Goal: Browse casually

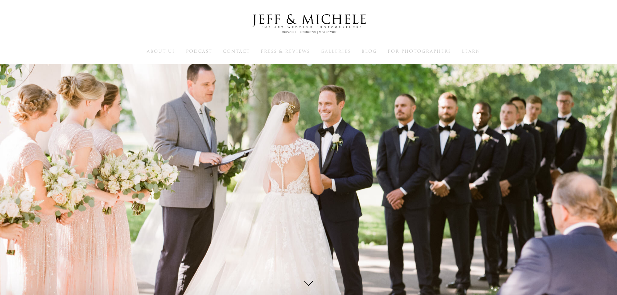
click at [333, 51] on span "Galleries" at bounding box center [336, 51] width 30 height 6
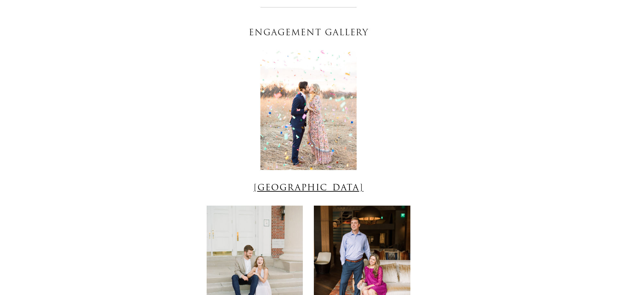
scroll to position [1489, 0]
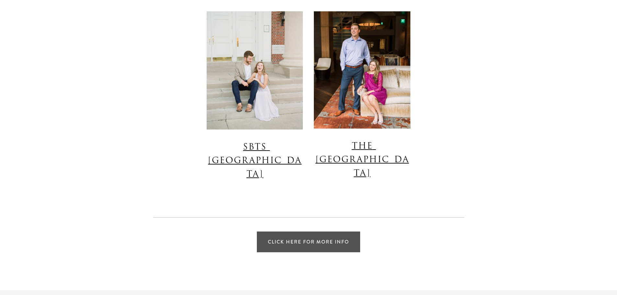
click at [290, 232] on link "Click Here for More Info" at bounding box center [308, 242] width 103 height 21
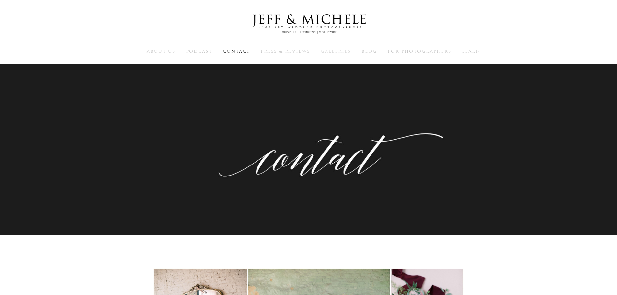
click at [335, 48] on span "Galleries" at bounding box center [336, 51] width 30 height 6
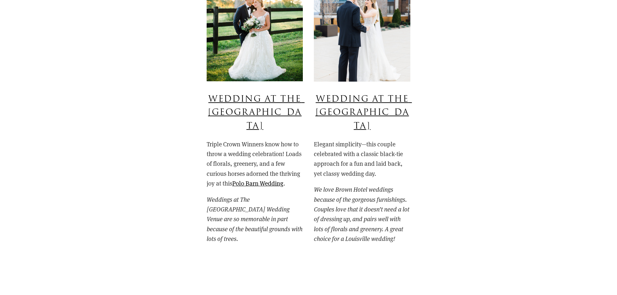
scroll to position [874, 0]
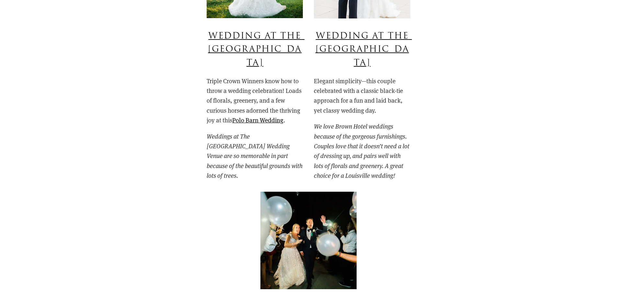
click at [504, 108] on div "Featured Louisville Wedding Photography Galleries Wedding at Yew Dell What’s no…" at bounding box center [309, 230] width 410 height 1349
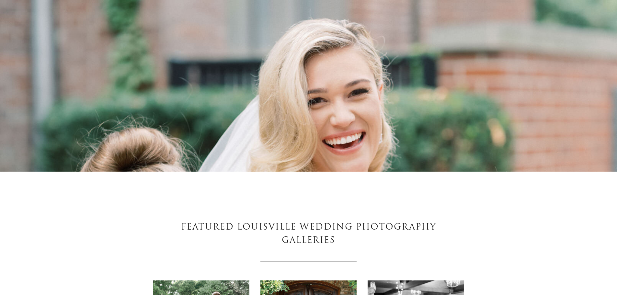
scroll to position [453, 0]
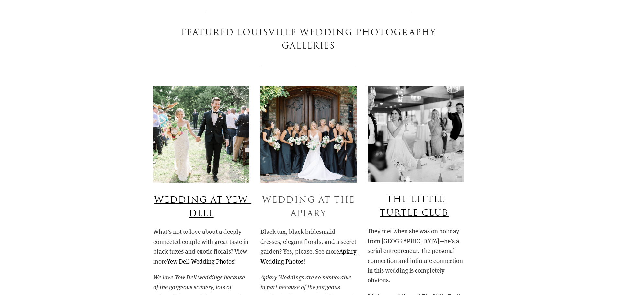
click at [281, 203] on link "Wedding At The Apiary" at bounding box center [310, 207] width 96 height 26
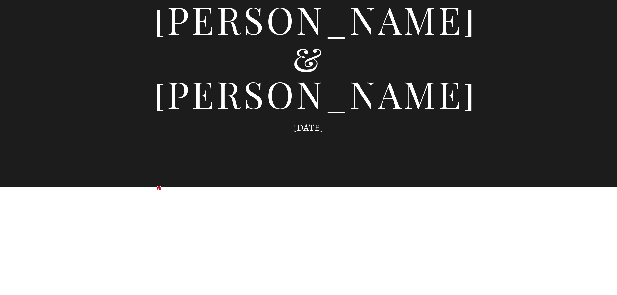
scroll to position [324, 0]
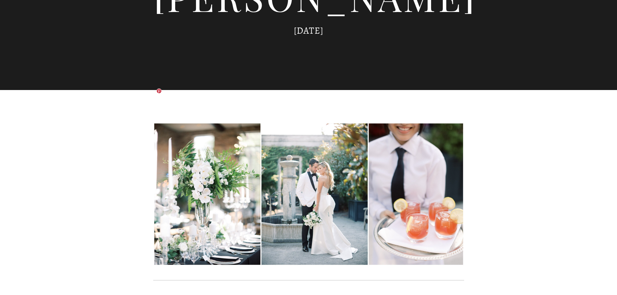
click at [326, 161] on img at bounding box center [308, 194] width 311 height 144
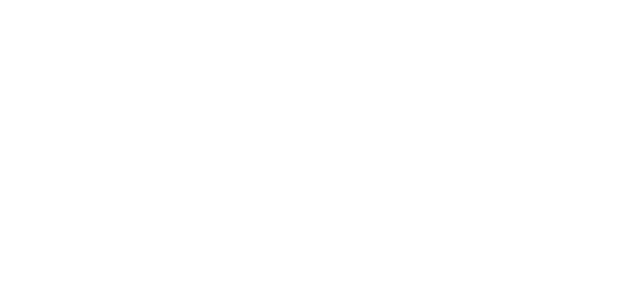
scroll to position [4825, 0]
